Goal: Communication & Community: Connect with others

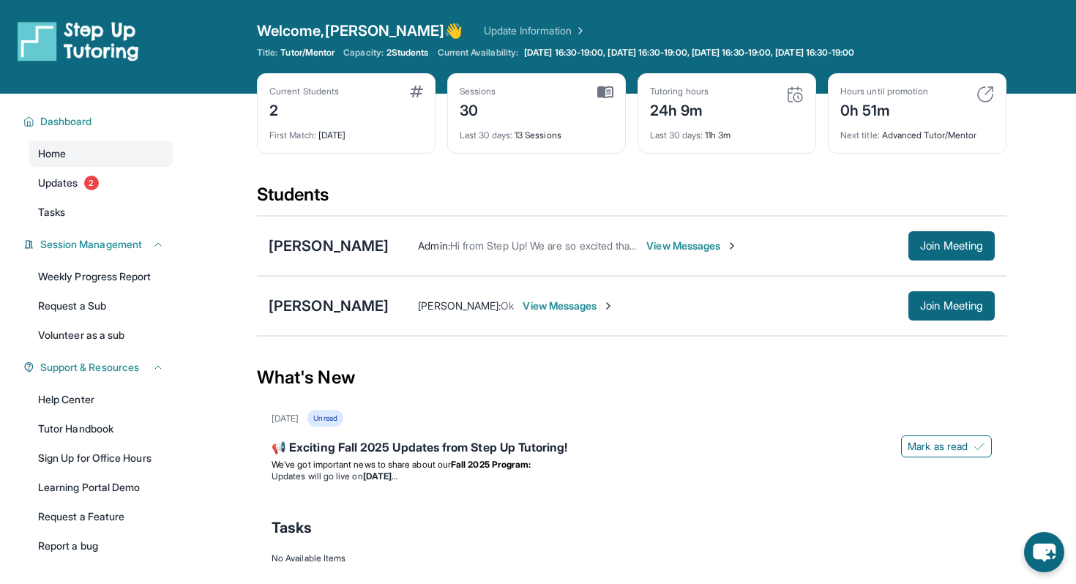
click at [971, 267] on div "[PERSON_NAME] Admin : Hi from Step Up! We are so excited that you are matched w…" at bounding box center [632, 246] width 750 height 60
click at [970, 260] on button "Join Meeting" at bounding box center [952, 245] width 86 height 29
click at [951, 246] on span "Join Meeting" at bounding box center [951, 246] width 63 height 9
click at [931, 245] on span "Join Meeting" at bounding box center [951, 246] width 63 height 9
click at [948, 256] on button "Join Meeting" at bounding box center [952, 245] width 86 height 29
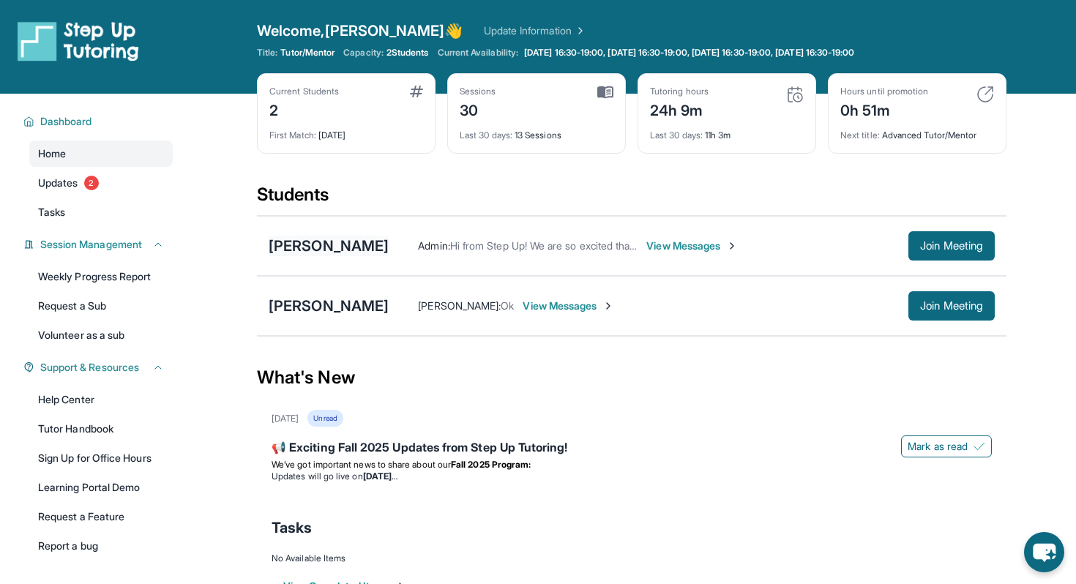
click at [296, 242] on div "[PERSON_NAME]" at bounding box center [329, 246] width 120 height 21
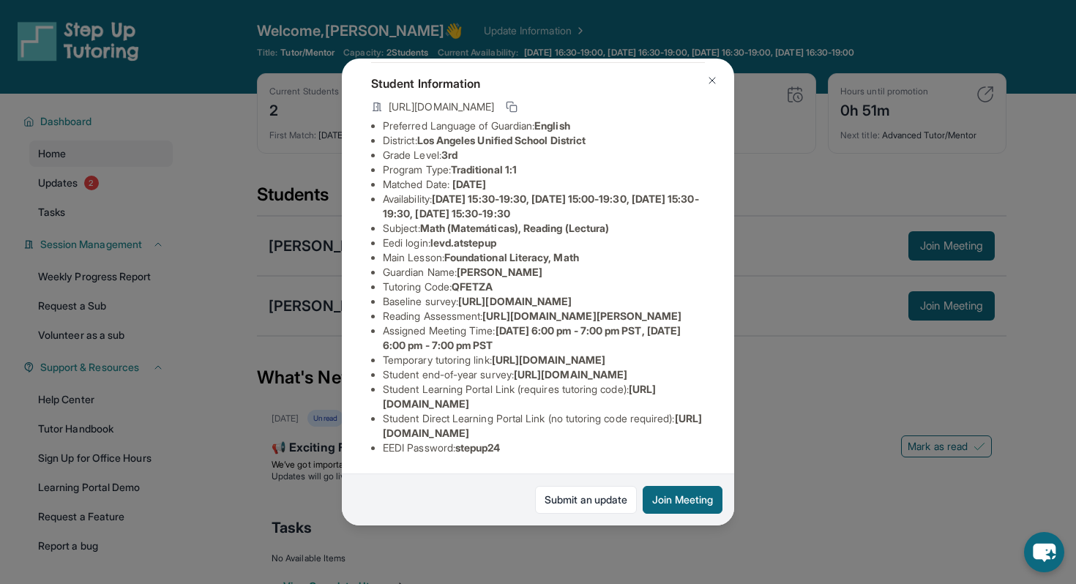
scroll to position [119, 0]
click at [473, 237] on span "levd.atstepup" at bounding box center [464, 243] width 66 height 12
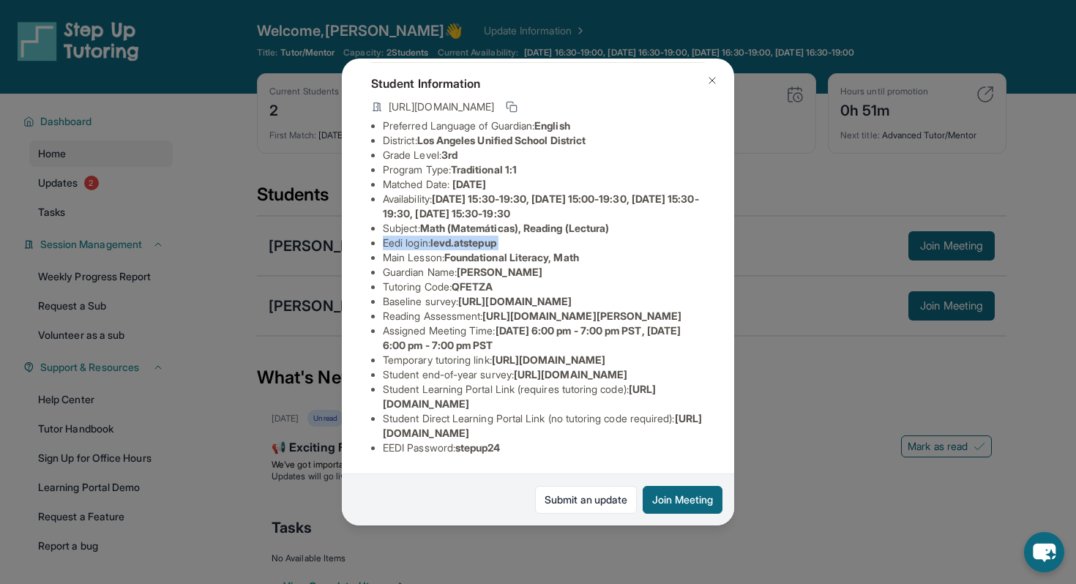
click at [473, 237] on span "levd.atstepup" at bounding box center [464, 243] width 66 height 12
click at [440, 237] on span "levd.atstepup" at bounding box center [464, 243] width 66 height 12
drag, startPoint x: 438, startPoint y: 199, endPoint x: 510, endPoint y: 202, distance: 71.8
click at [510, 236] on li "Eedi login : levd.atstepup" at bounding box center [544, 243] width 322 height 15
copy span "evd.atstepup"
